Goal: Book appointment/travel/reservation

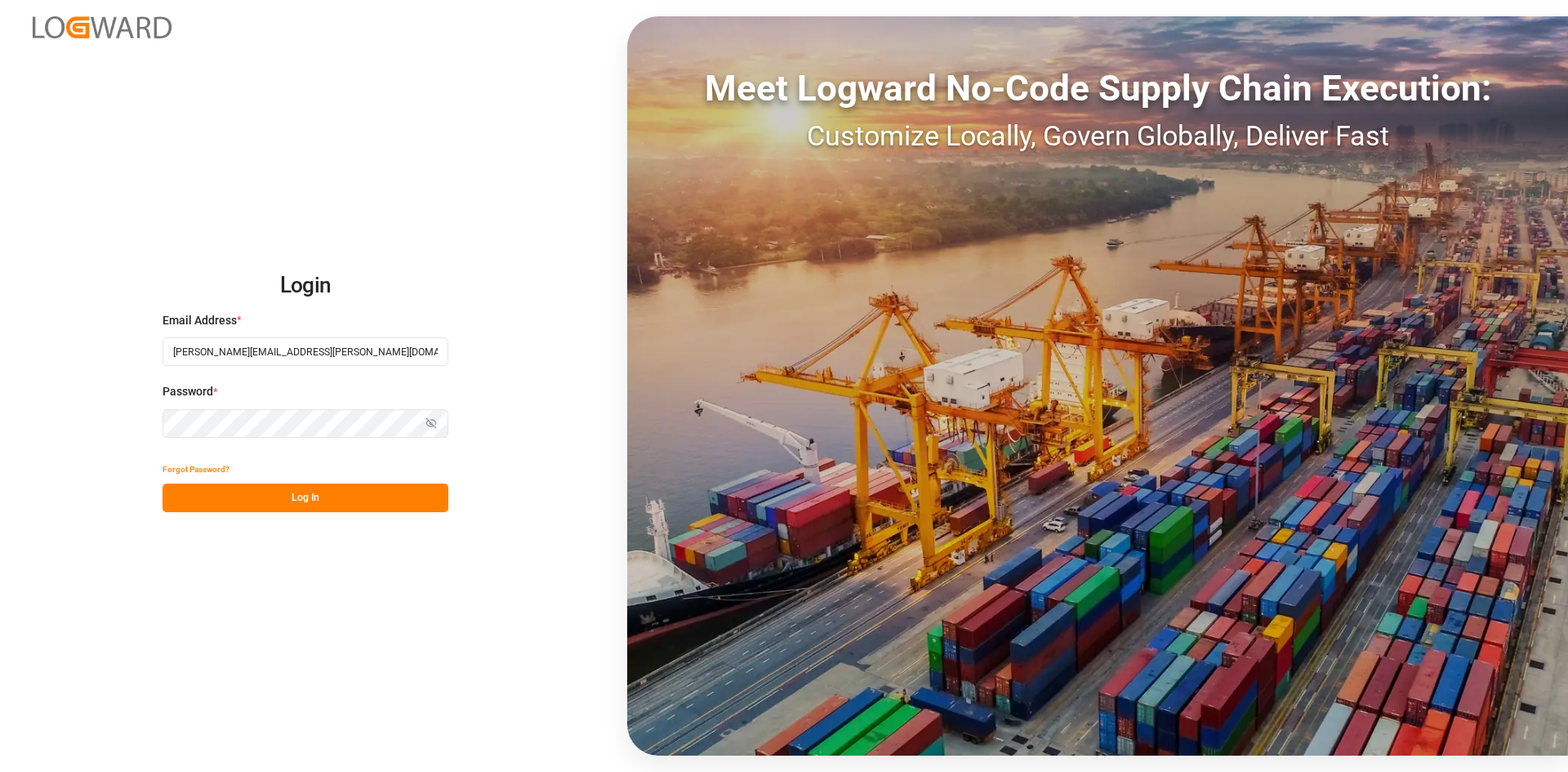
type input "[PERSON_NAME][EMAIL_ADDRESS][PERSON_NAME][DOMAIN_NAME]"
click at [285, 495] on button "Log In" at bounding box center [306, 497] width 286 height 29
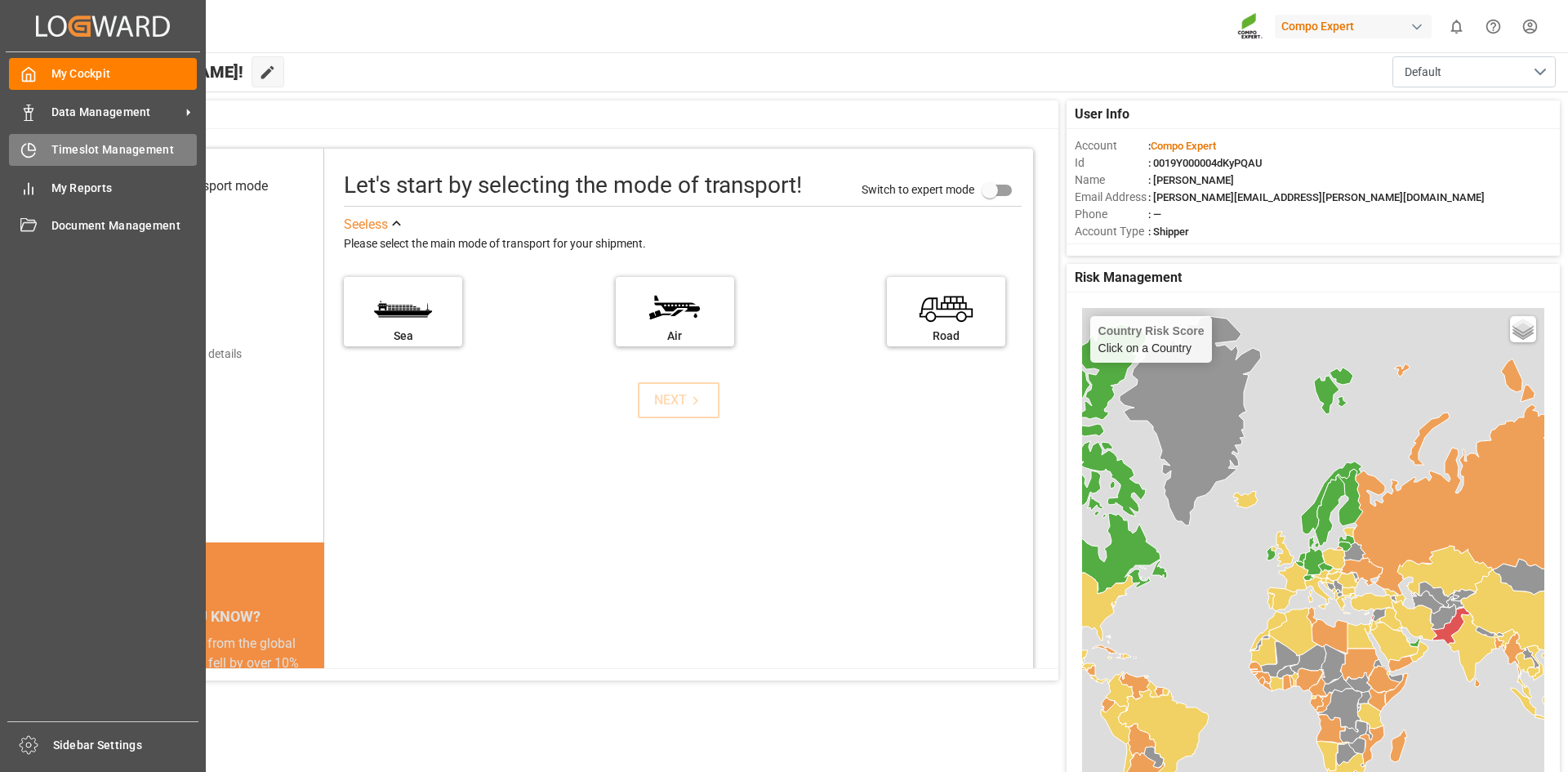
click at [40, 153] on div "Timeslot Management Timeslot Management" at bounding box center [102, 150] width 188 height 32
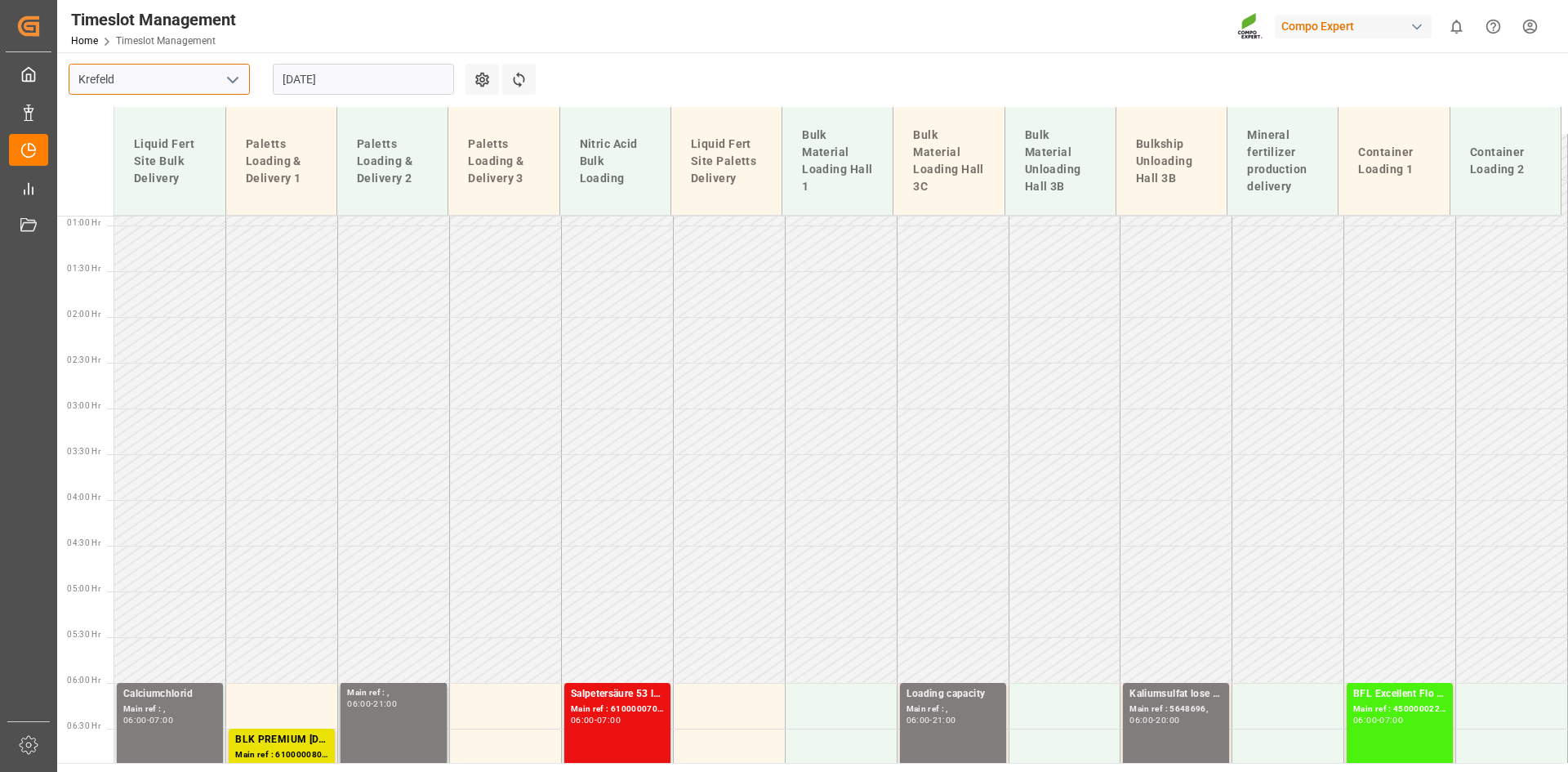
drag, startPoint x: 232, startPoint y: 133, endPoint x: 183, endPoint y: 78, distance: 73.7
click at [183, 78] on input "Krefeld" at bounding box center [159, 78] width 182 height 31
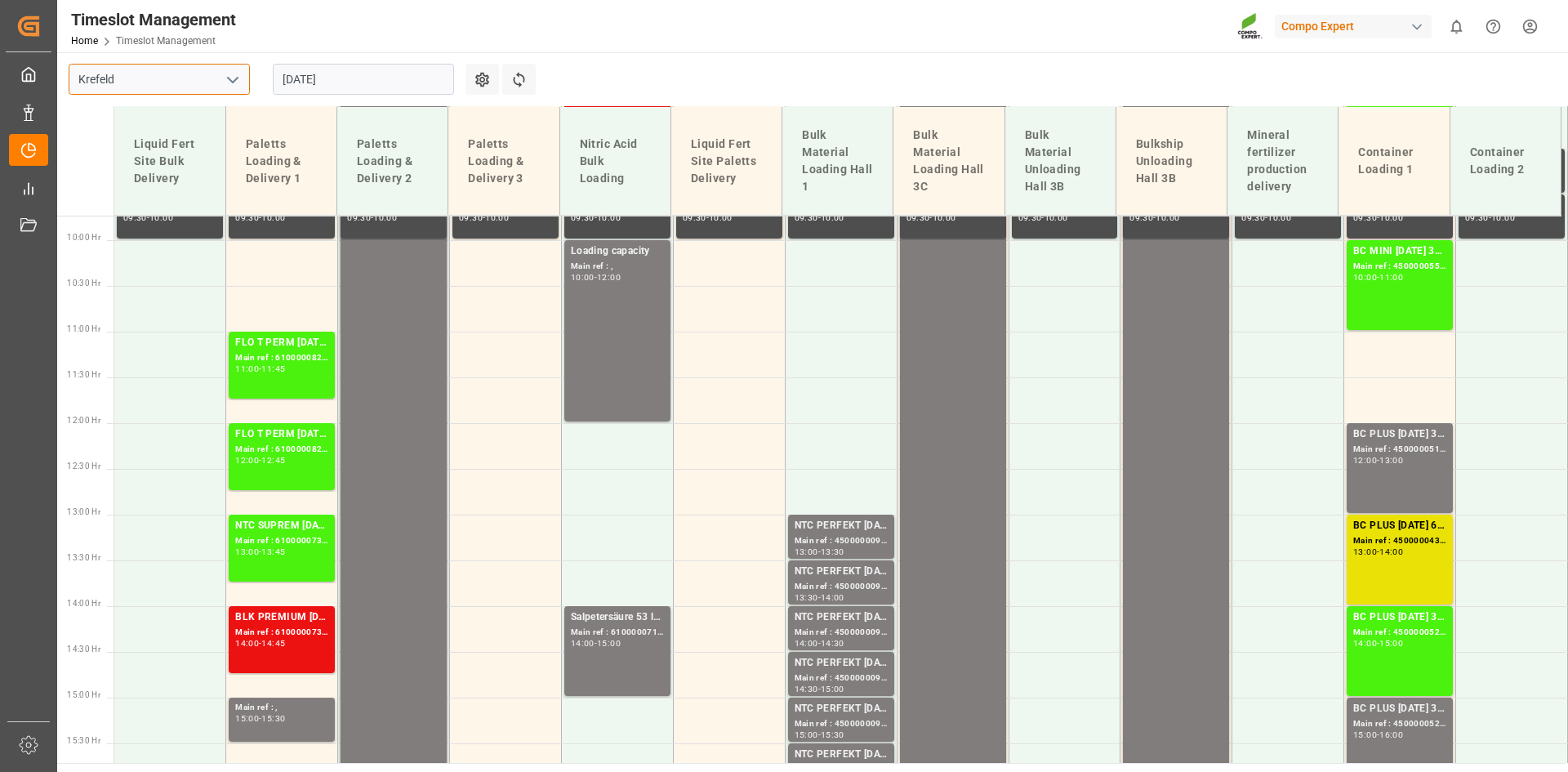
scroll to position [956, 0]
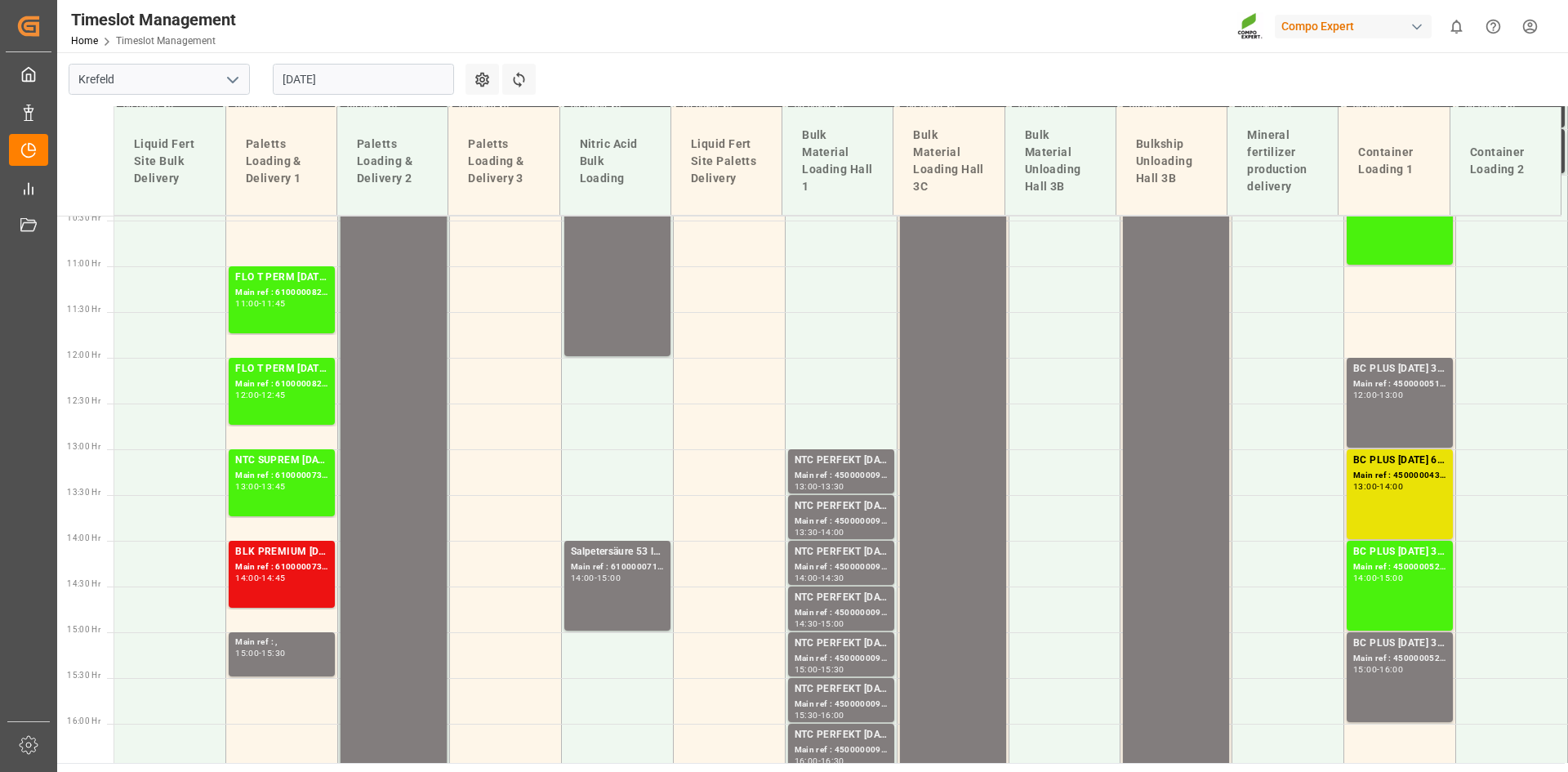
click at [235, 80] on polyline "open menu" at bounding box center [233, 79] width 10 height 5
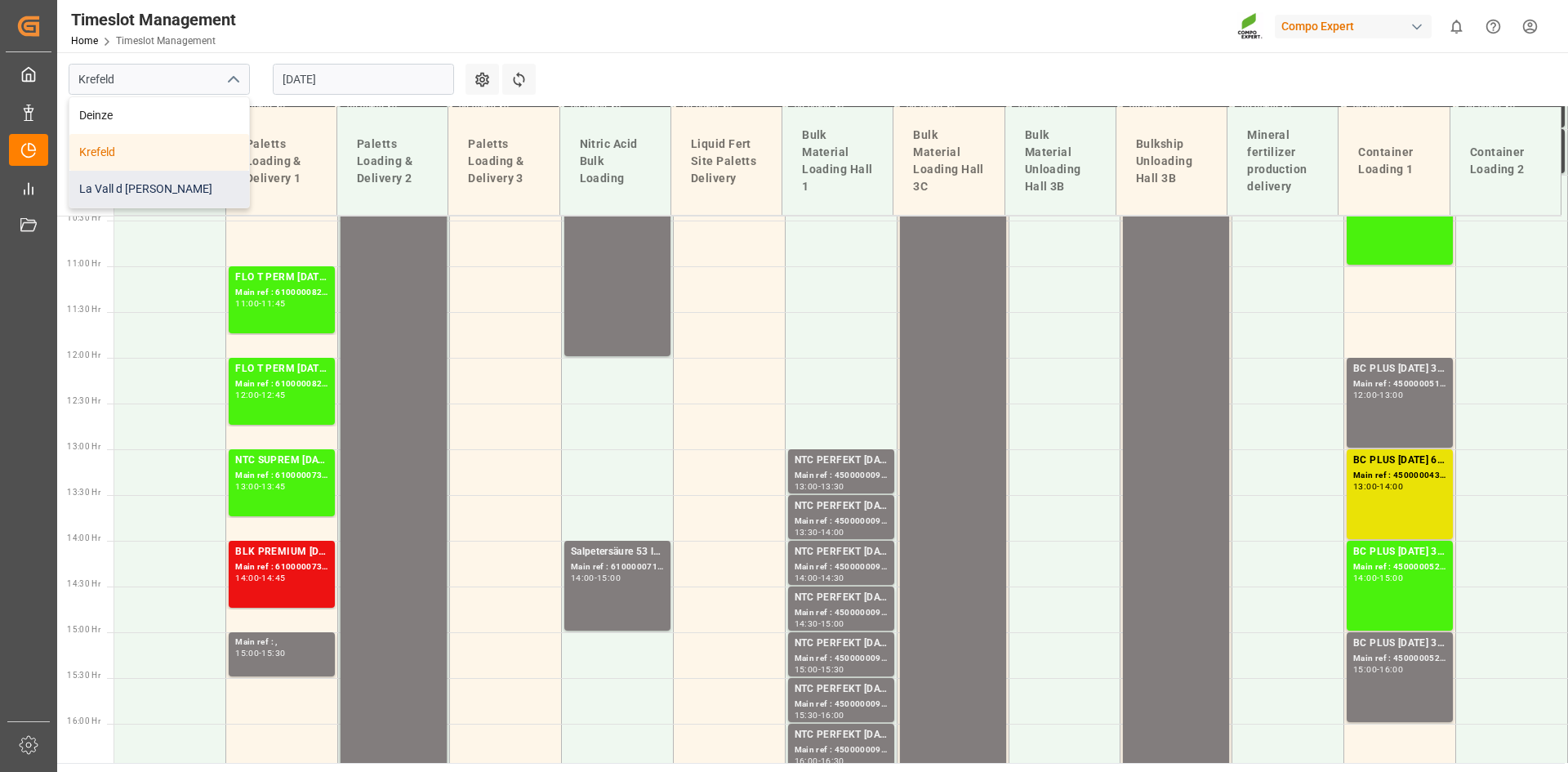
click at [196, 186] on div "La Vall d [PERSON_NAME]" at bounding box center [159, 189] width 180 height 37
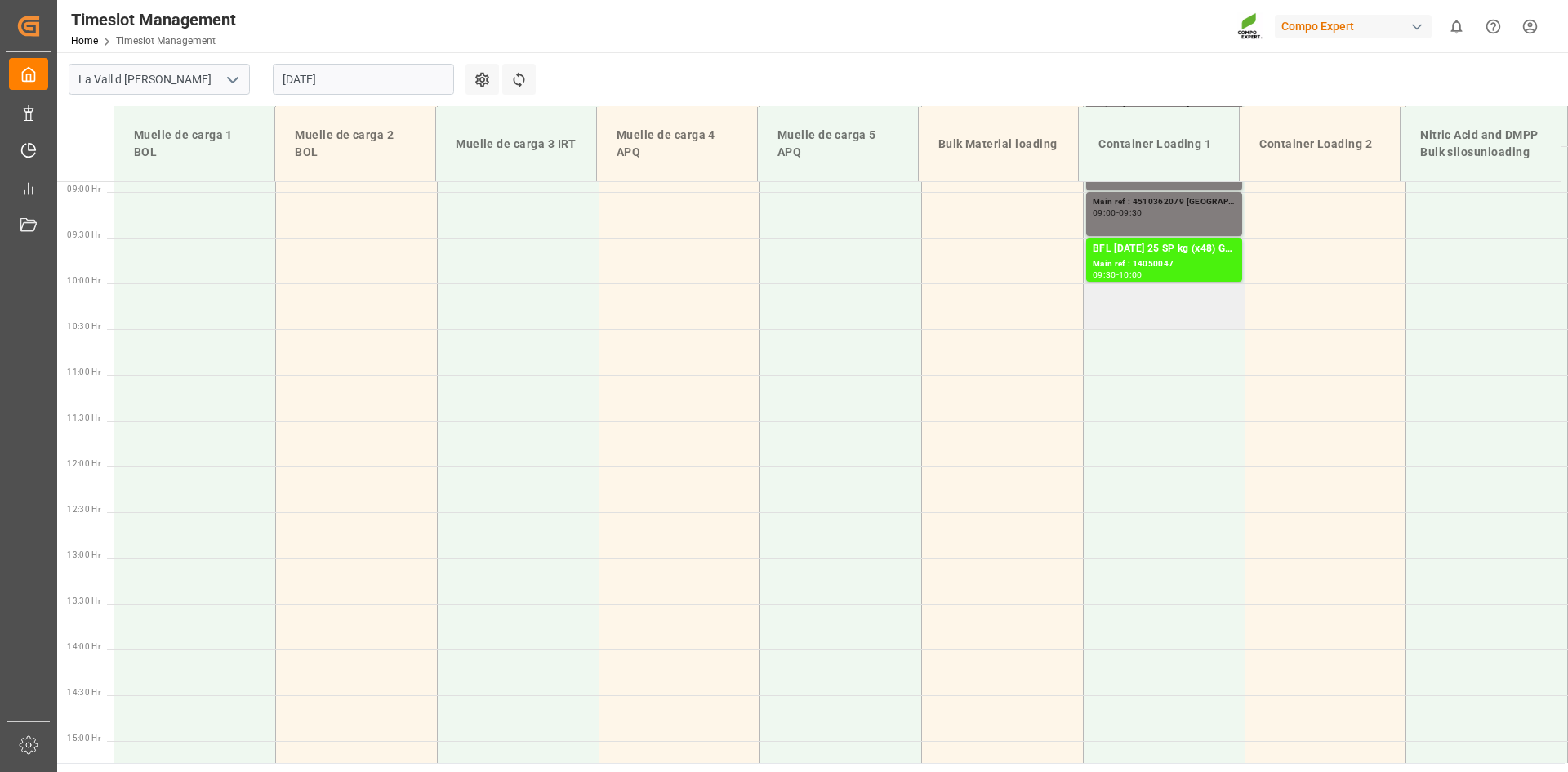
scroll to position [921, 0]
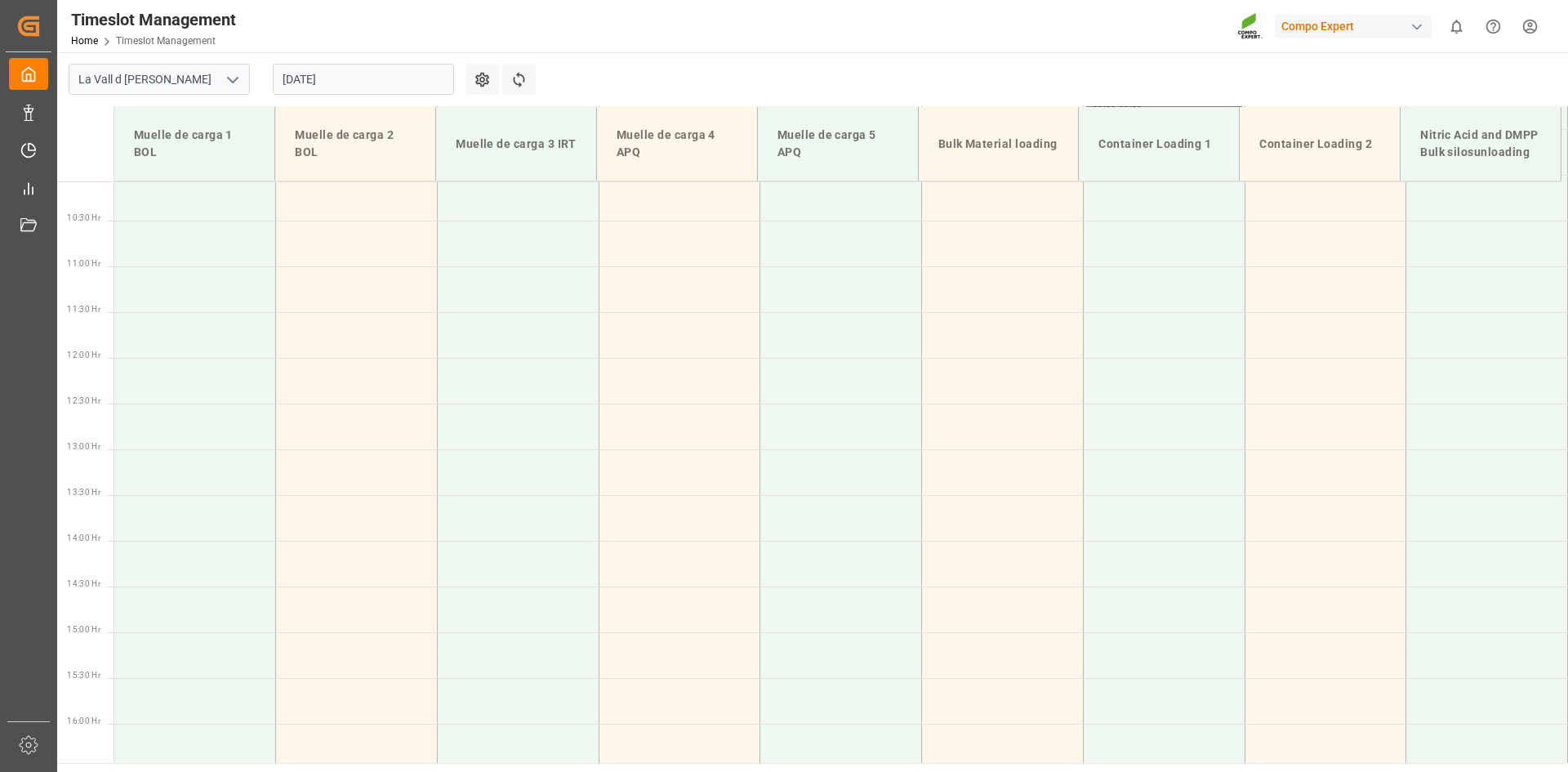
click at [325, 85] on input "[DATE]" at bounding box center [363, 78] width 182 height 31
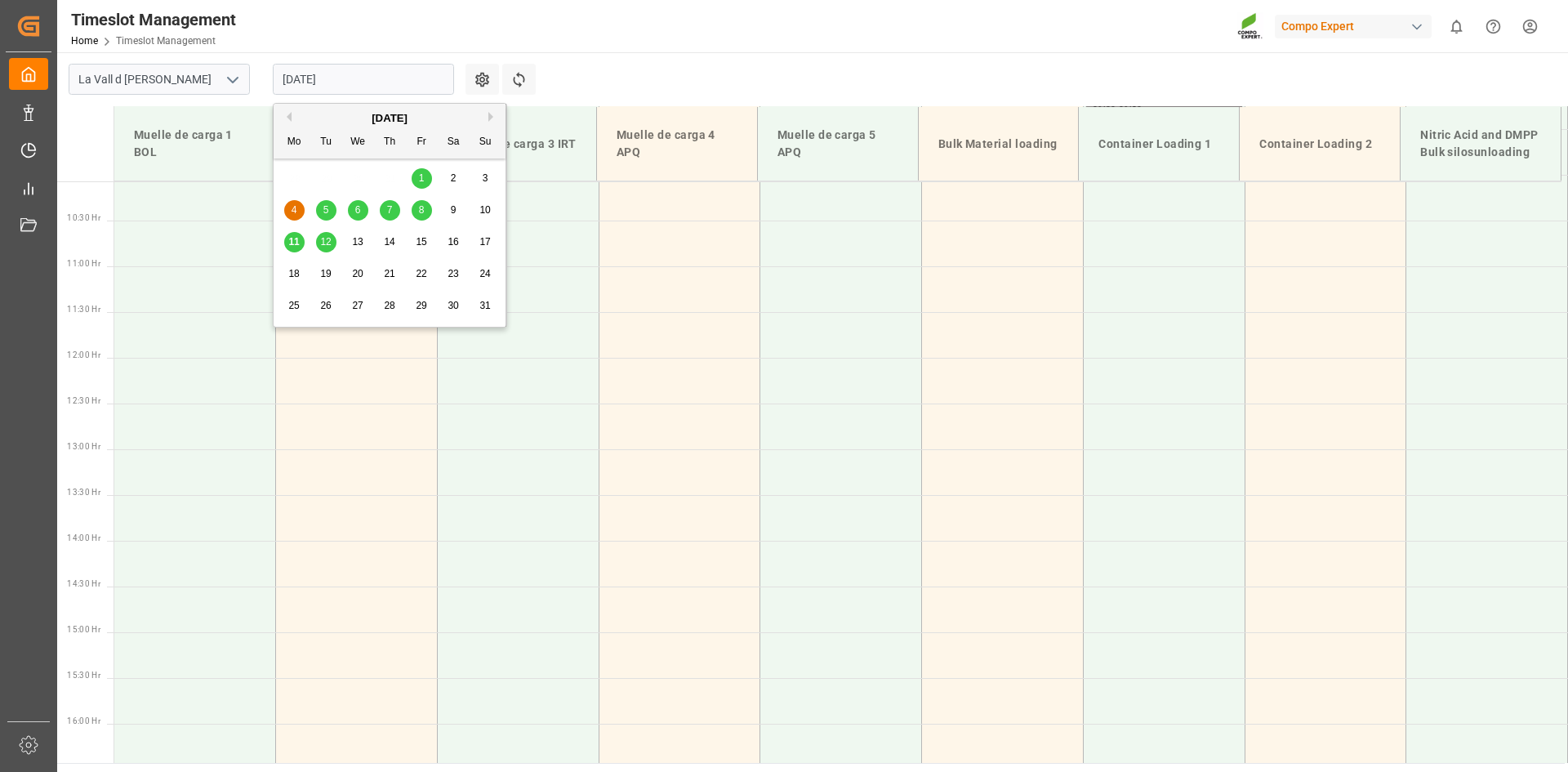
click at [327, 217] on div "5" at bounding box center [326, 210] width 21 height 20
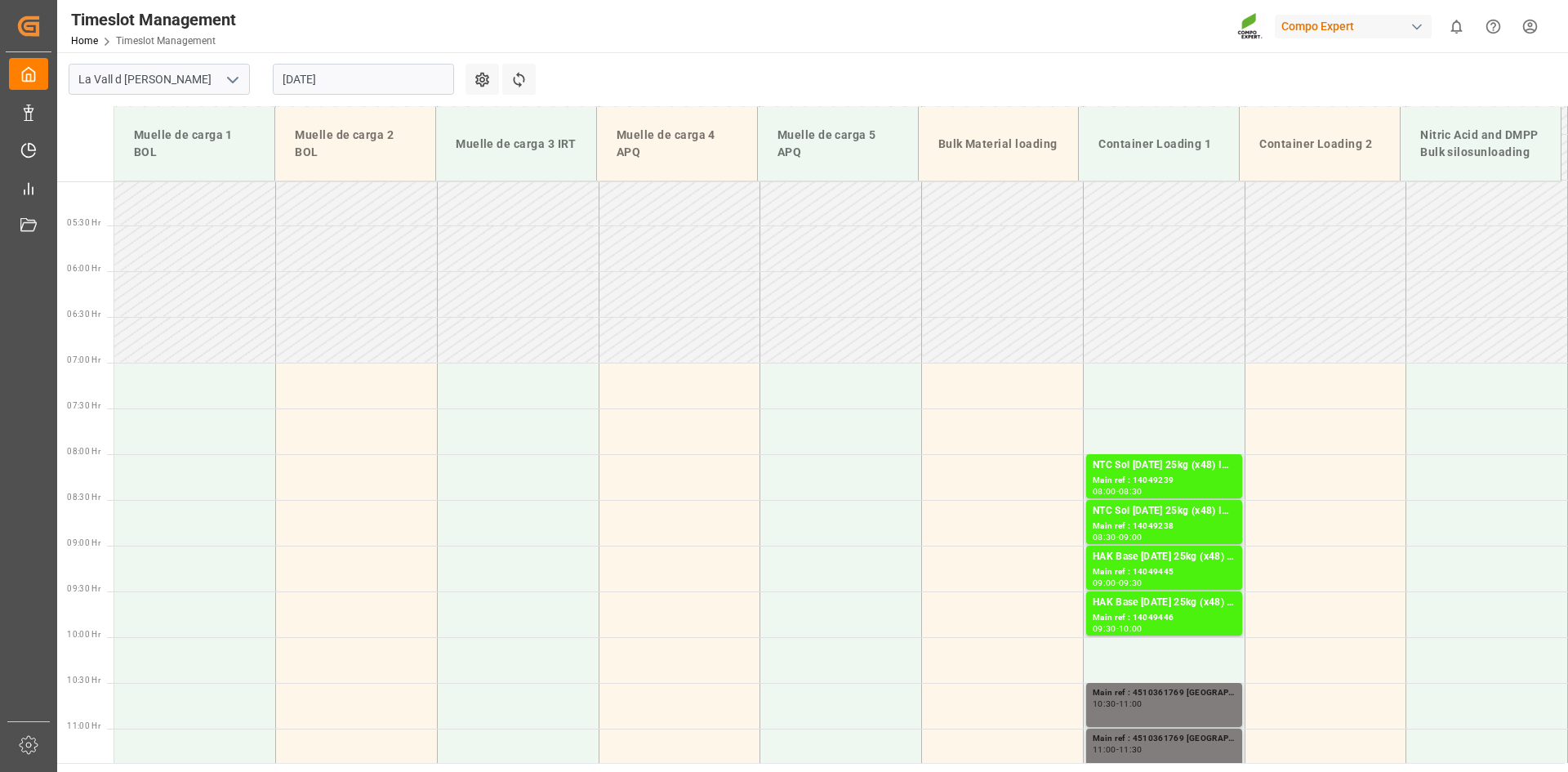
scroll to position [349, 0]
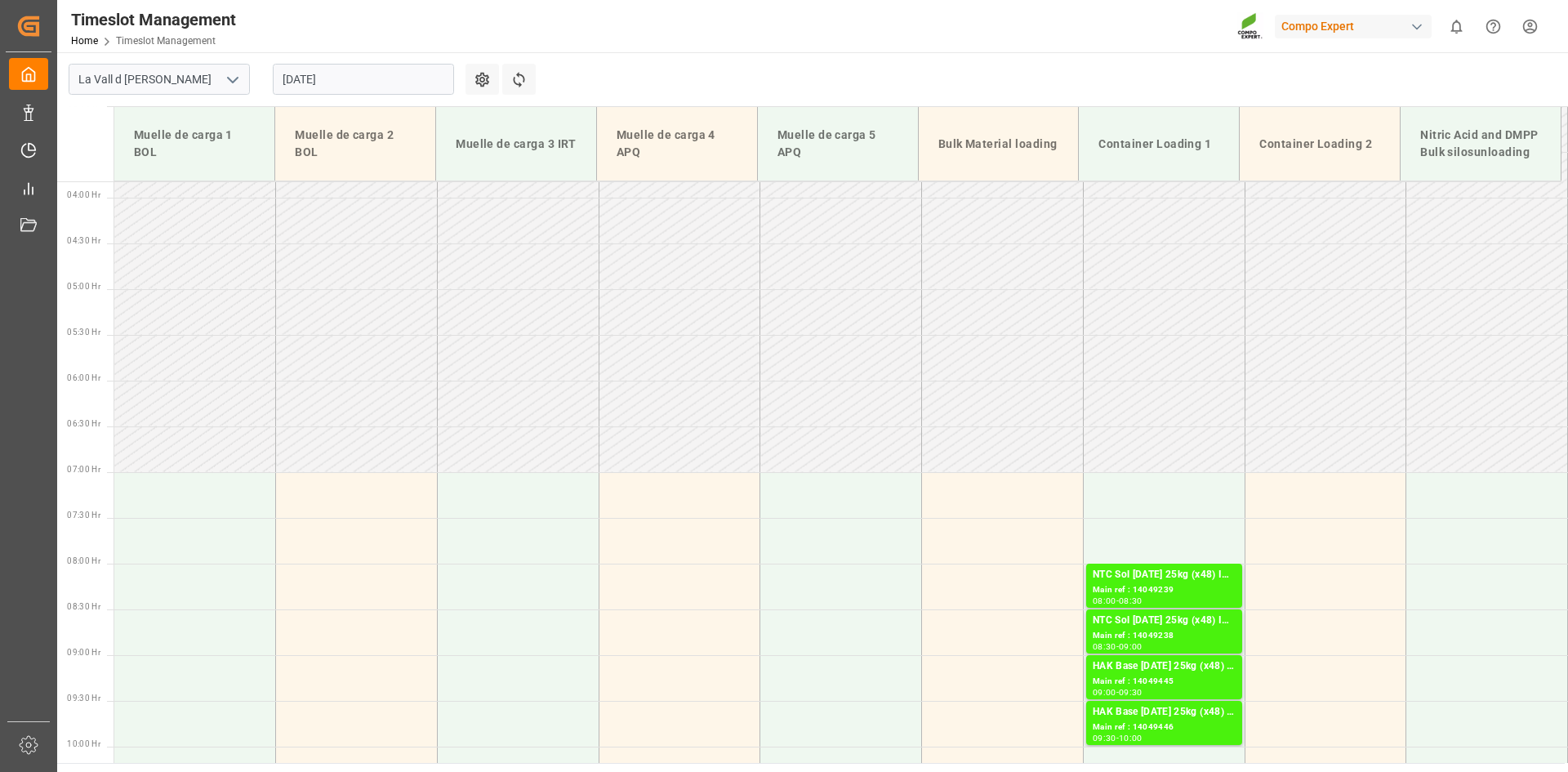
click at [361, 72] on input "[DATE]" at bounding box center [363, 78] width 182 height 31
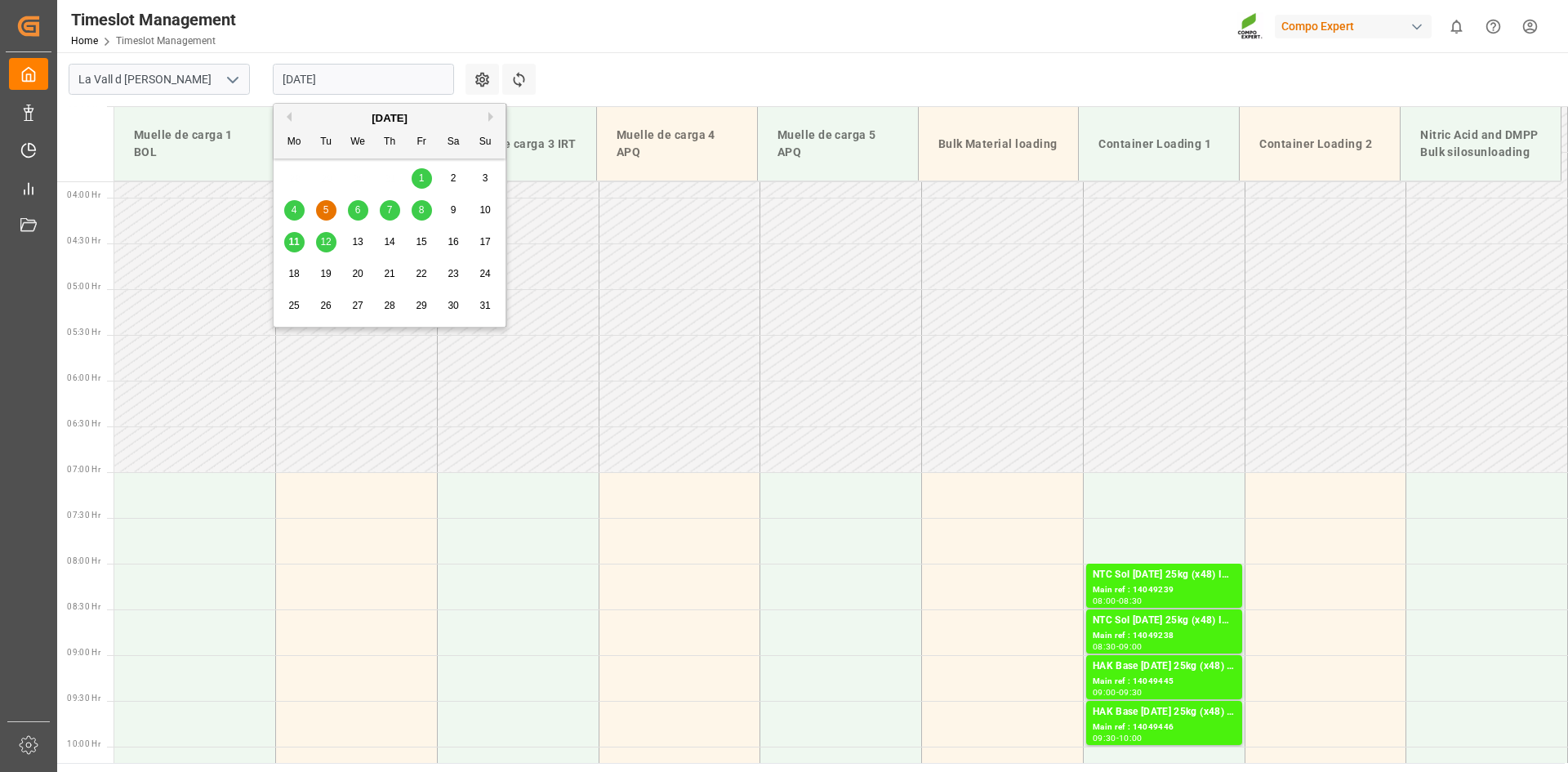
click at [357, 242] on span "13" at bounding box center [357, 242] width 11 height 12
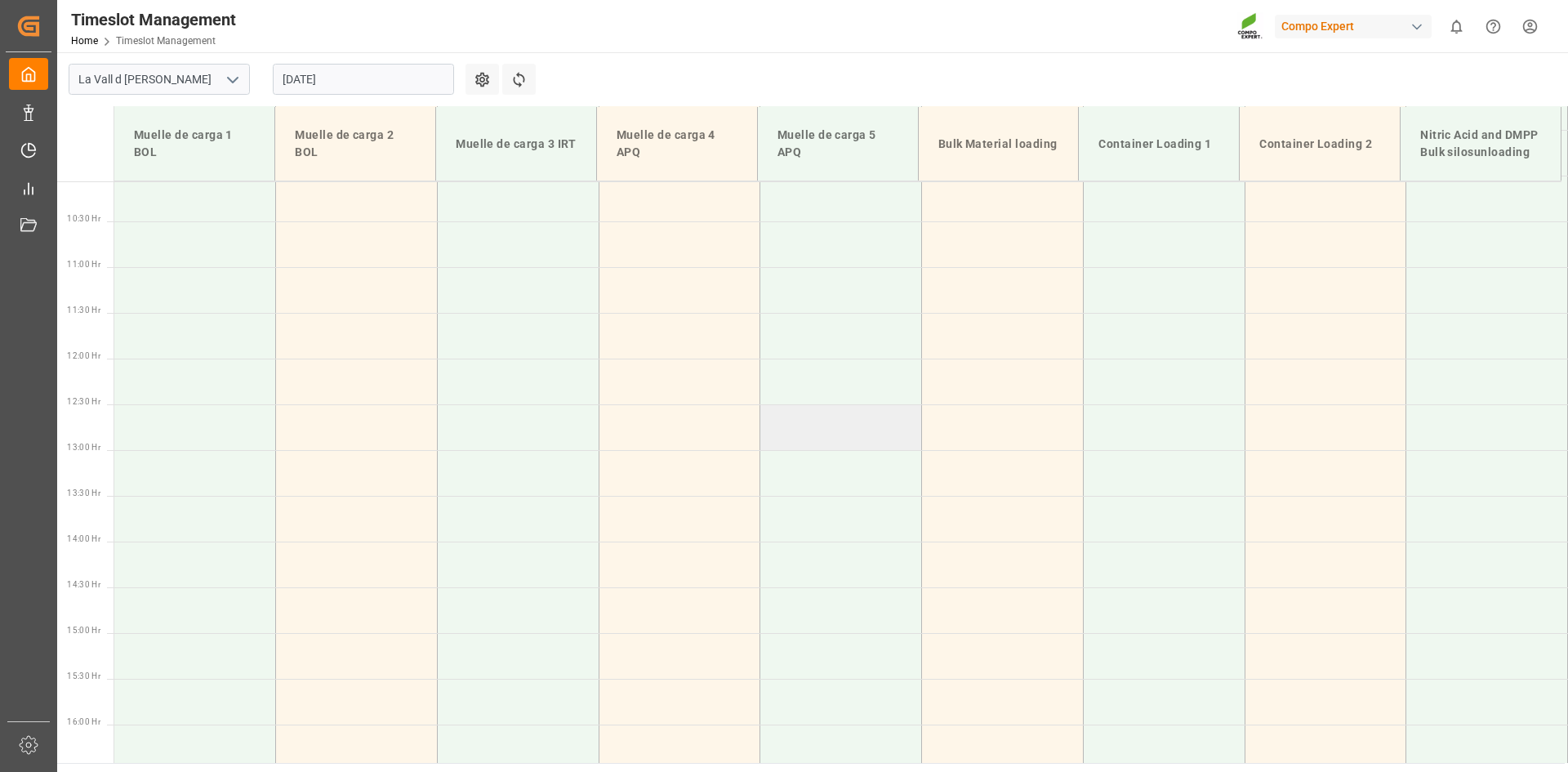
scroll to position [921, 0]
